Goal: Find contact information: Find contact information

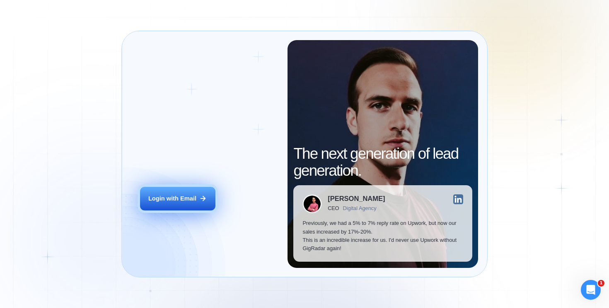
click at [180, 203] on button "Login with Email" at bounding box center [177, 199] width 75 height 24
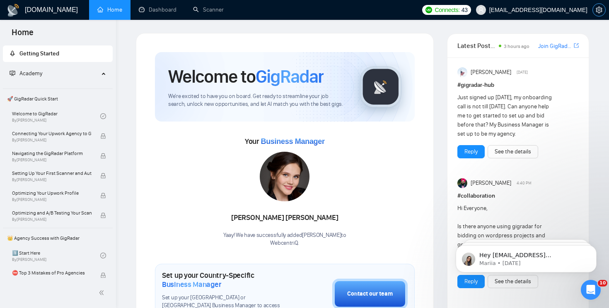
click at [600, 9] on icon "setting" at bounding box center [598, 10] width 7 height 7
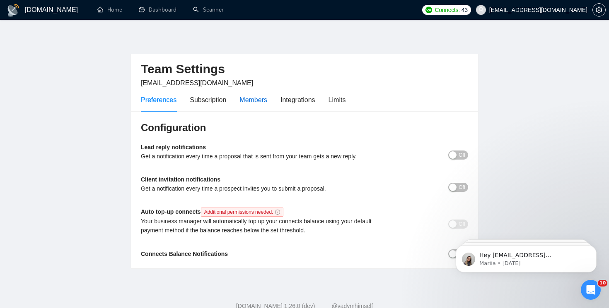
click at [251, 101] on div "Members" at bounding box center [253, 100] width 28 height 10
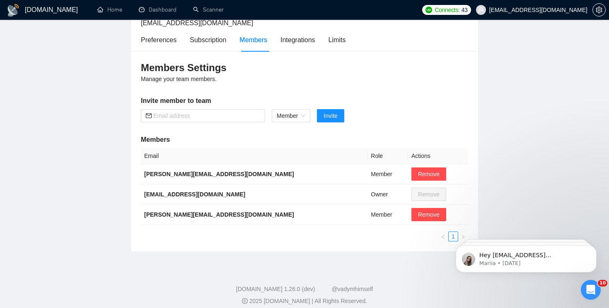
scroll to position [67, 0]
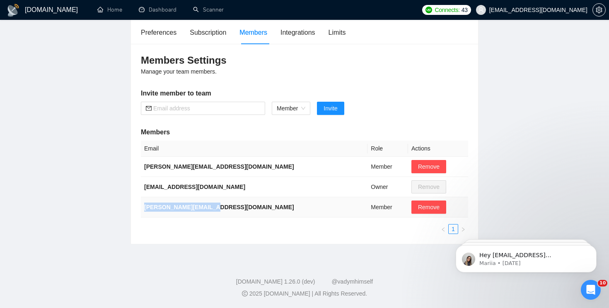
drag, startPoint x: 211, startPoint y: 208, endPoint x: 144, endPoint y: 207, distance: 67.5
click at [144, 207] on b "[PERSON_NAME][EMAIL_ADDRESS][DOMAIN_NAME]" at bounding box center [219, 207] width 150 height 7
copy b "[PERSON_NAME][EMAIL_ADDRESS][DOMAIN_NAME]"
